Goal: Use online tool/utility: Utilize a website feature to perform a specific function

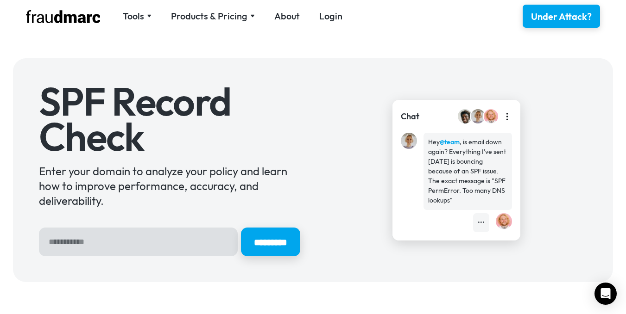
click at [338, 133] on div "Chat Hey @team , is email down again? Everything I've sent [DATE] is bouncing b…" at bounding box center [456, 170] width 261 height 141
click at [94, 252] on input "Hero Sign Up Form" at bounding box center [138, 242] width 199 height 29
type input "********"
click at [269, 240] on input "*********" at bounding box center [270, 242] width 62 height 30
click at [138, 17] on div "Tools" at bounding box center [133, 16] width 21 height 13
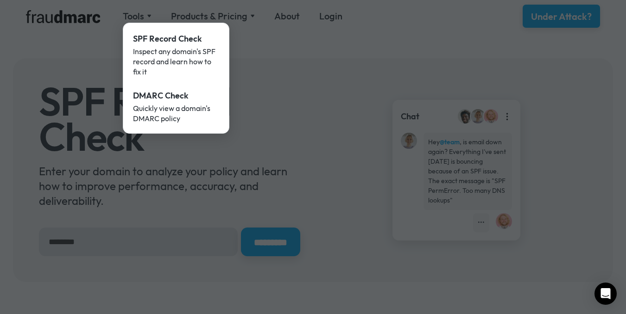
click at [273, 31] on div at bounding box center [313, 157] width 626 height 314
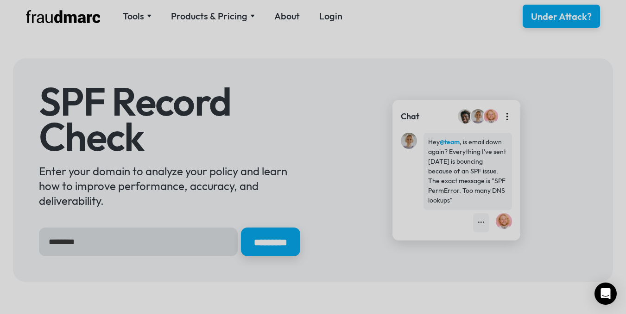
click at [241, 20] on div "Products & Pricing" at bounding box center [209, 16] width 76 height 13
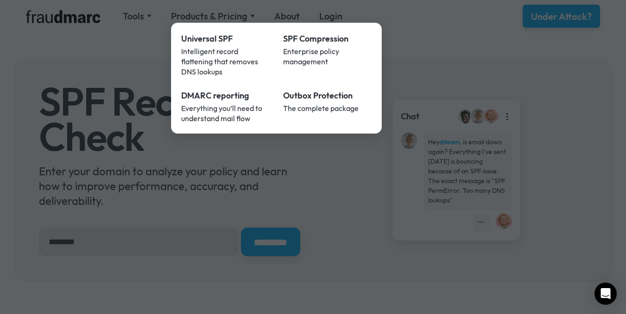
click at [434, 57] on div at bounding box center [313, 157] width 626 height 314
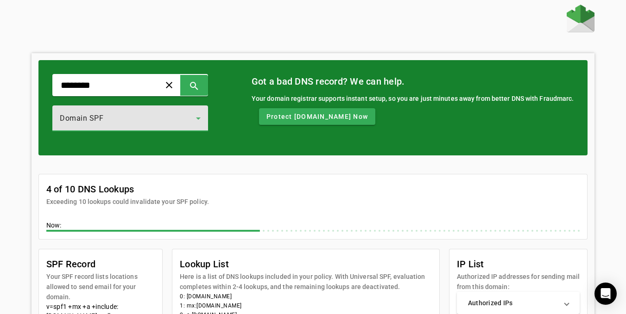
click at [169, 115] on div "Domain SPF" at bounding box center [128, 118] width 136 height 11
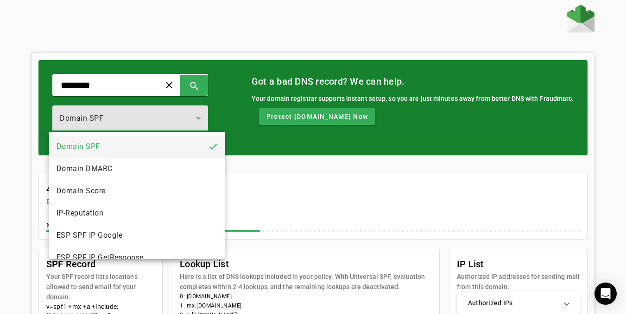
click at [169, 115] on div at bounding box center [313, 157] width 626 height 314
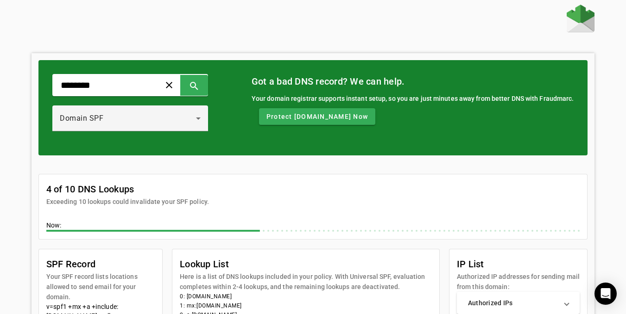
click at [203, 25] on div at bounding box center [312, 20] width 563 height 30
click at [180, 87] on span at bounding box center [169, 85] width 22 height 22
click at [150, 26] on div at bounding box center [312, 20] width 563 height 30
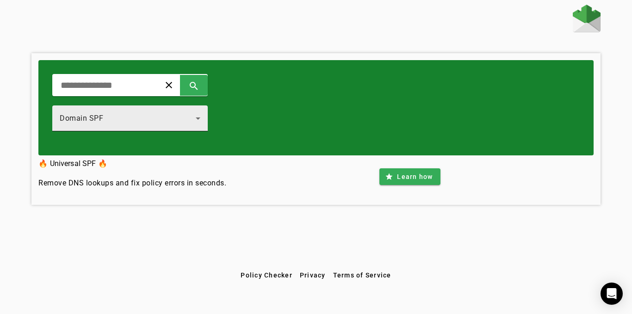
click at [204, 123] on icon at bounding box center [198, 118] width 11 height 11
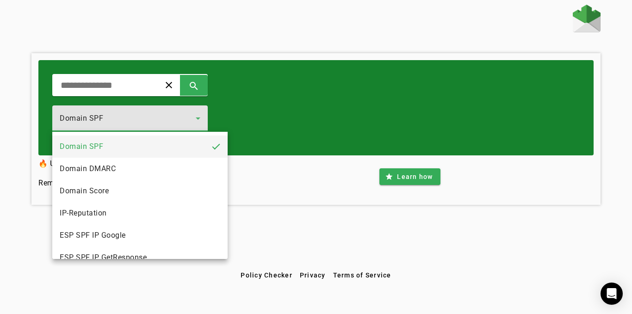
click at [288, 117] on div at bounding box center [316, 157] width 632 height 314
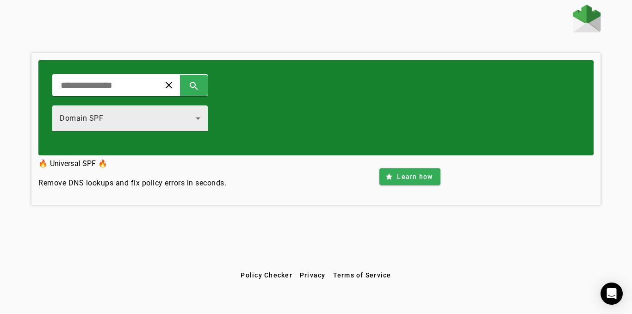
click at [178, 118] on div "Domain SPF" at bounding box center [128, 118] width 136 height 11
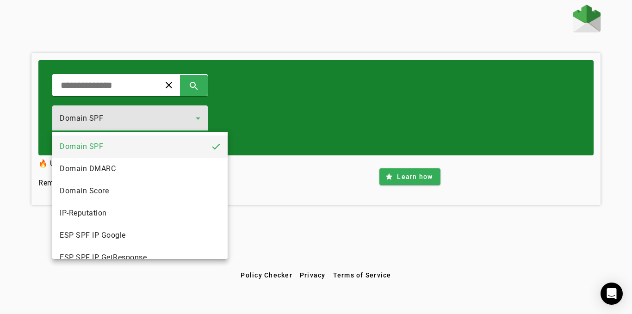
click at [114, 87] on div at bounding box center [316, 157] width 632 height 314
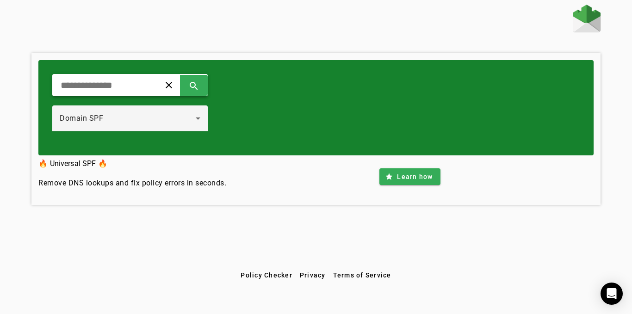
click at [118, 81] on input "text" at bounding box center [103, 85] width 86 height 11
click at [119, 81] on input "text" at bounding box center [103, 85] width 86 height 11
type input "********"
click at [205, 95] on span at bounding box center [194, 85] width 22 height 22
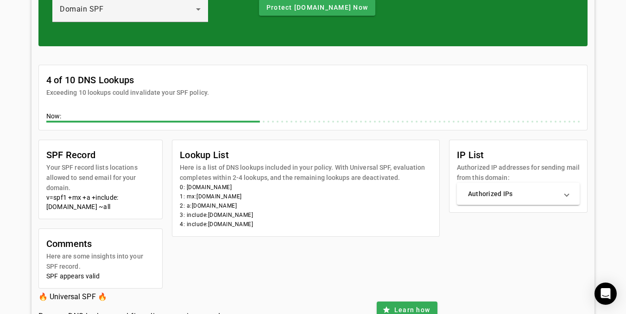
scroll to position [153, 0]
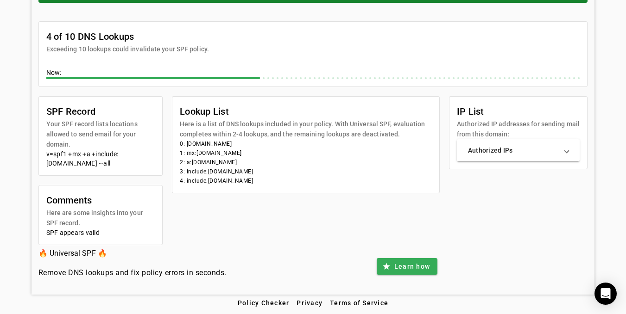
click at [516, 153] on mat-panel-title "Authorized IPs" at bounding box center [513, 150] width 90 height 9
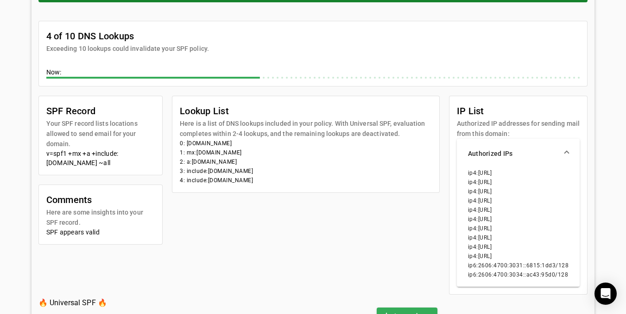
click at [519, 152] on mat-panel-title "Authorized IPs" at bounding box center [513, 153] width 90 height 9
